Goal: Task Accomplishment & Management: Complete application form

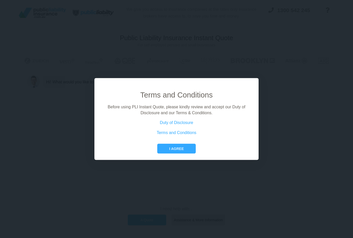
click at [184, 153] on button "I agree" at bounding box center [176, 149] width 38 height 10
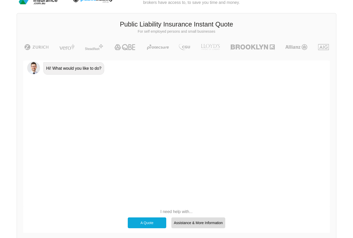
scroll to position [14, 0]
click at [159, 222] on div "A Quote" at bounding box center [147, 222] width 39 height 11
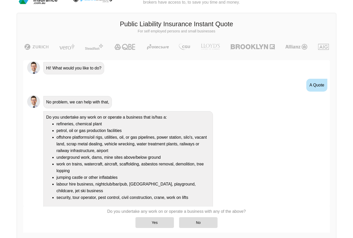
scroll to position [8, 0]
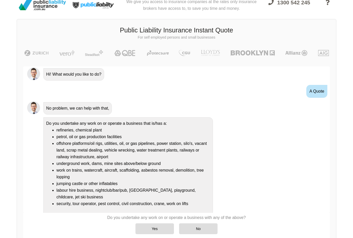
click at [51, 84] on div "A Quote" at bounding box center [176, 90] width 307 height 19
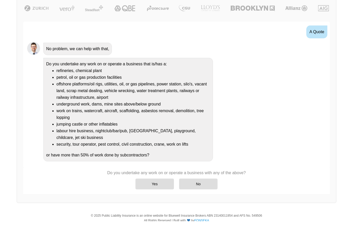
scroll to position [88, 0]
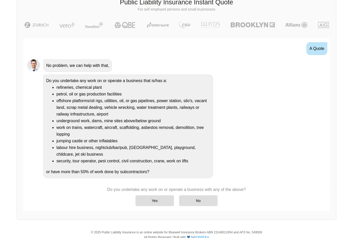
click at [214, 200] on div "No" at bounding box center [198, 200] width 39 height 11
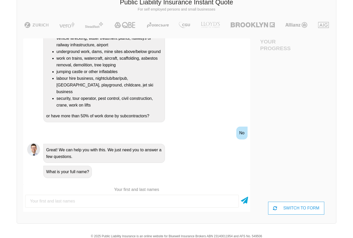
scroll to position [100, 0]
click at [60, 196] on input "text" at bounding box center [132, 200] width 214 height 13
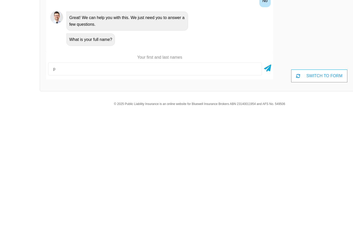
scroll to position [55, 0]
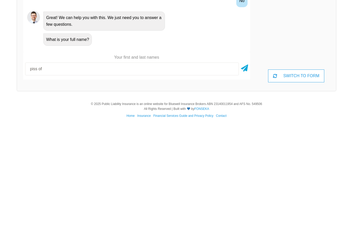
type input "piss off"
click at [237, 175] on input "piss off" at bounding box center [132, 181] width 214 height 13
click at [245, 175] on icon at bounding box center [244, 179] width 7 height 9
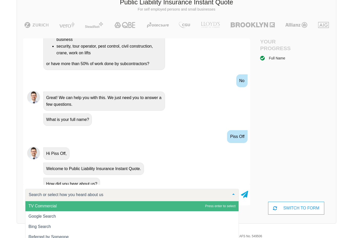
scroll to position [0, 0]
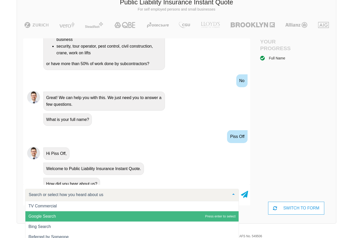
click at [169, 213] on span "Google Search" at bounding box center [131, 216] width 213 height 10
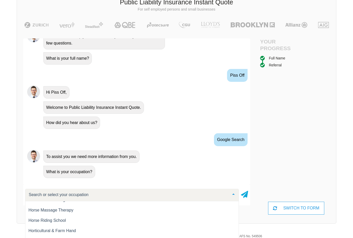
scroll to position [3459, 0]
click at [38, 194] on input "text" at bounding box center [127, 194] width 201 height 5
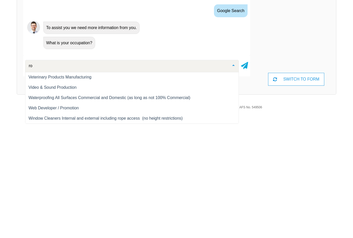
type input "r"
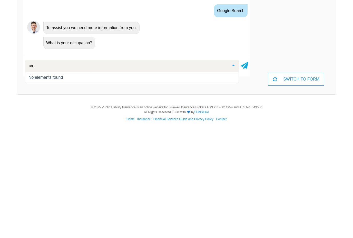
scroll to position [0, 0]
type input "crochet"
click at [243, 169] on icon at bounding box center [244, 173] width 7 height 9
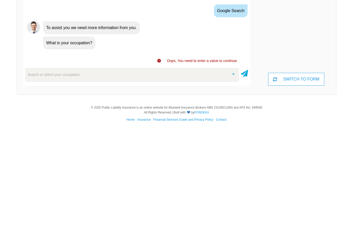
scroll to position [39, 0]
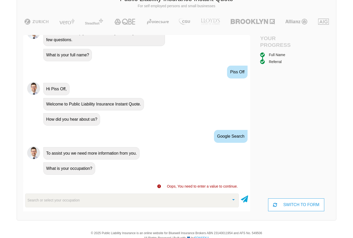
click at [208, 201] on div "Search or select your occupation" at bounding box center [132, 200] width 214 height 14
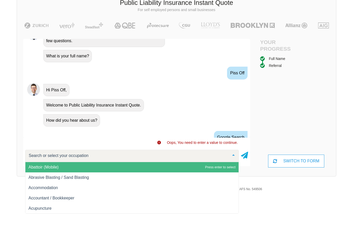
scroll to position [10, 0]
